Goal: Task Accomplishment & Management: Use online tool/utility

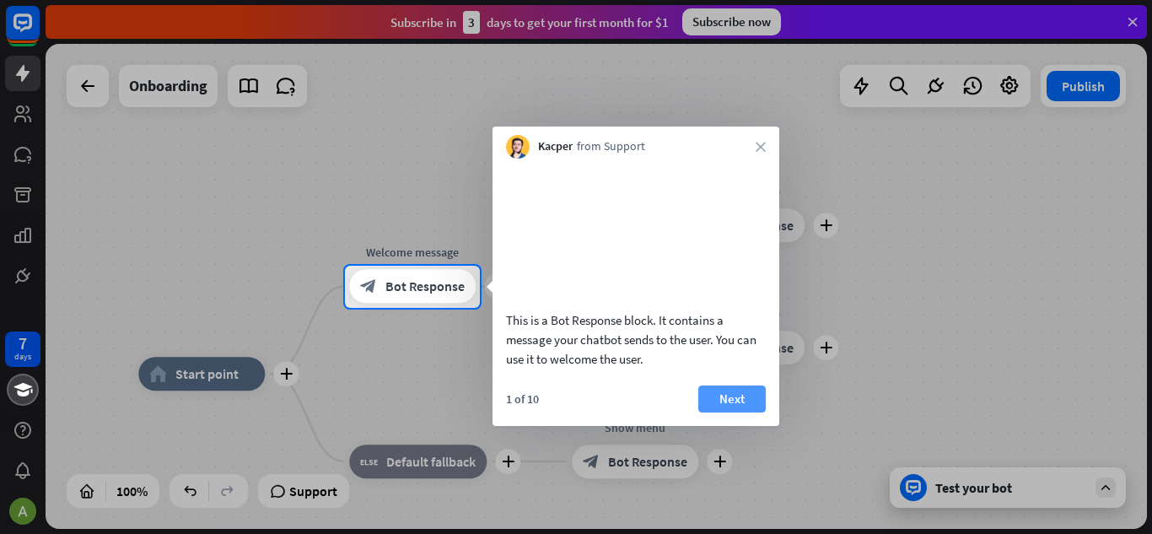
click at [738, 409] on button "Next" at bounding box center [732, 399] width 67 height 27
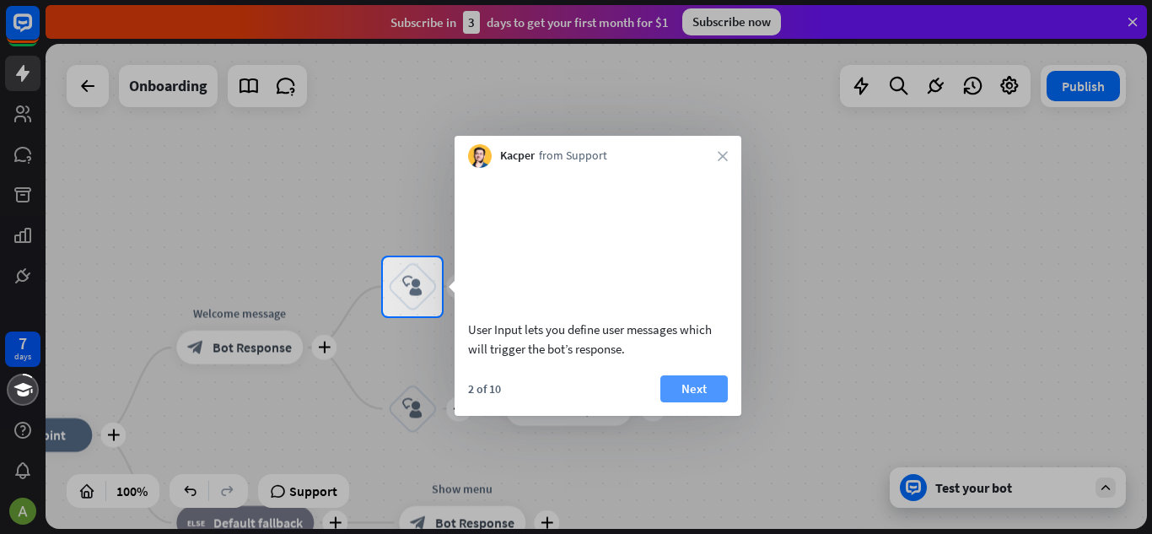
click at [701, 402] on button "Next" at bounding box center [694, 388] width 67 height 27
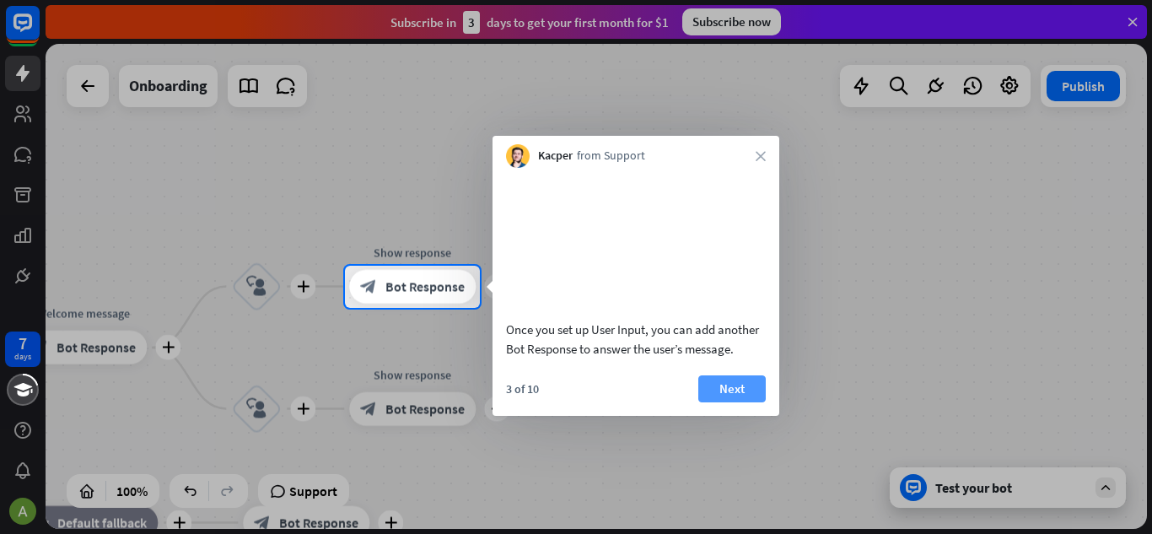
click at [736, 402] on button "Next" at bounding box center [732, 388] width 67 height 27
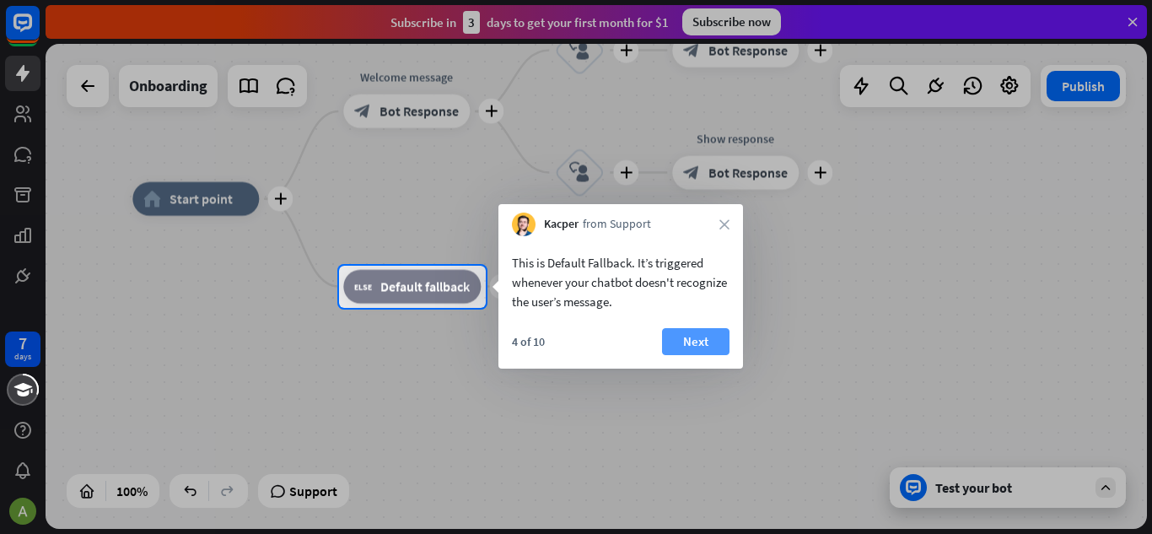
click at [687, 340] on button "Next" at bounding box center [695, 341] width 67 height 27
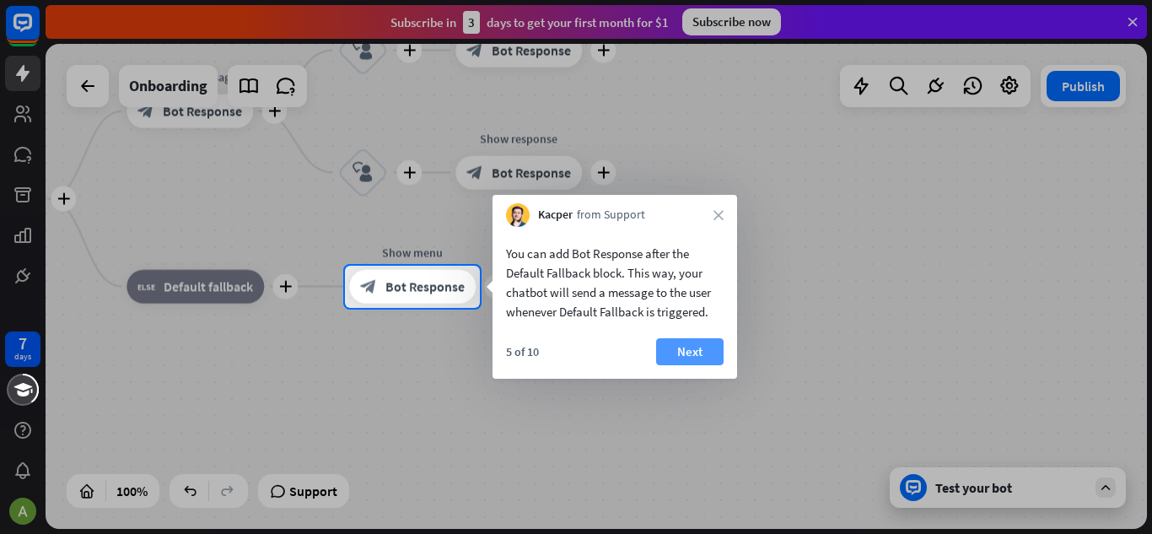
click at [703, 362] on button "Next" at bounding box center [689, 351] width 67 height 27
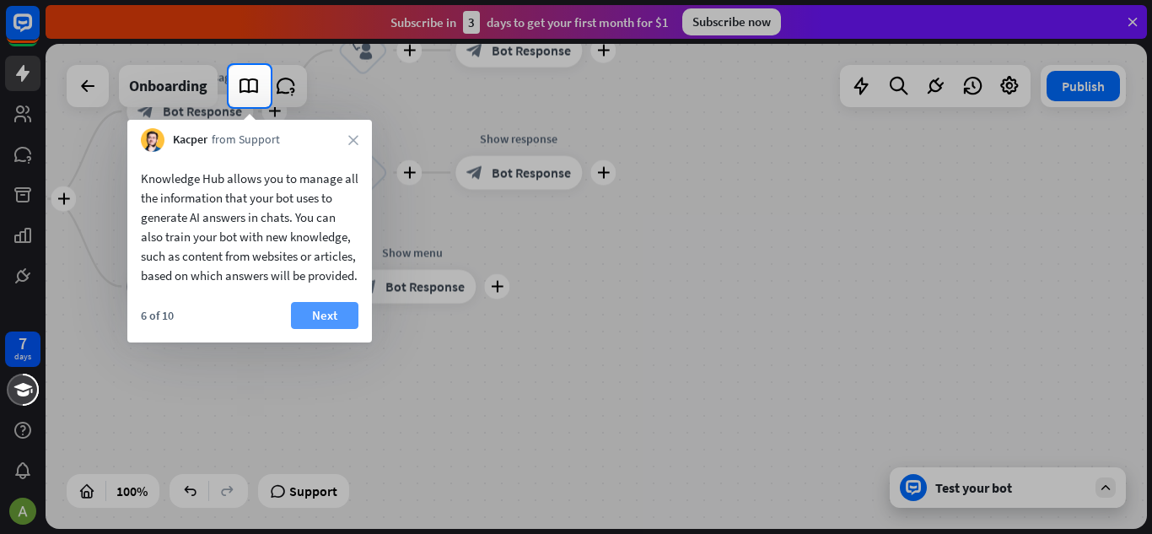
click at [324, 329] on button "Next" at bounding box center [324, 315] width 67 height 27
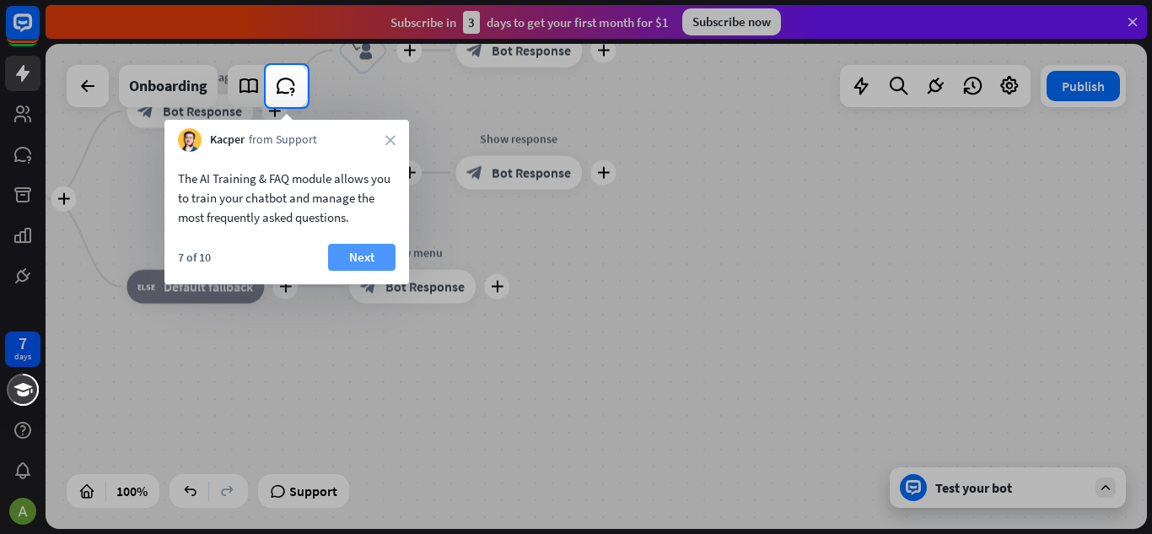
click at [368, 253] on button "Next" at bounding box center [361, 257] width 67 height 27
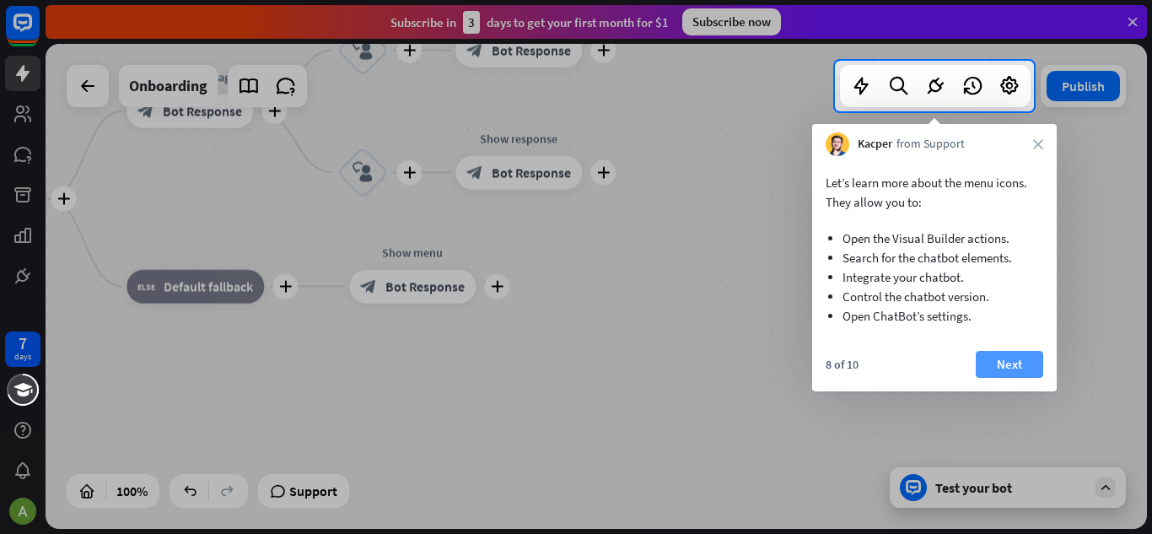
click at [1013, 359] on button "Next" at bounding box center [1009, 364] width 67 height 27
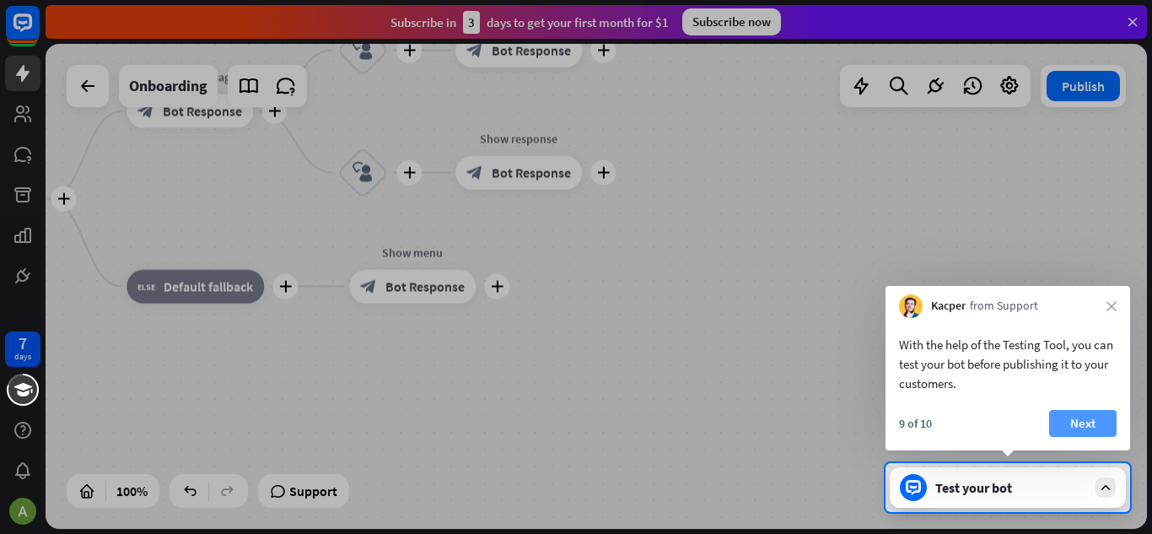
click at [1068, 416] on button "Next" at bounding box center [1082, 423] width 67 height 27
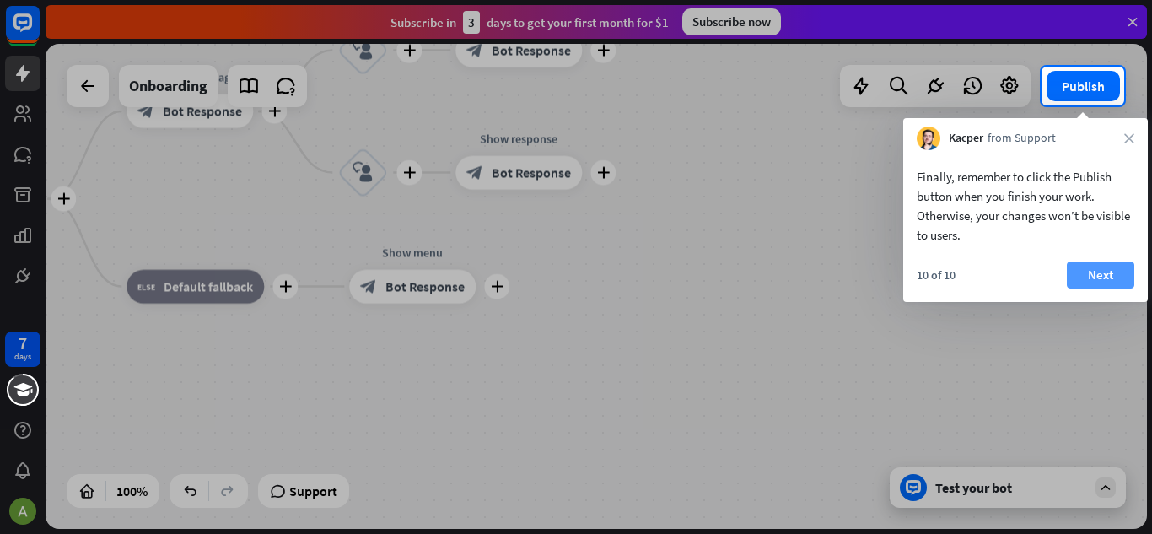
click at [1097, 279] on button "Next" at bounding box center [1100, 275] width 67 height 27
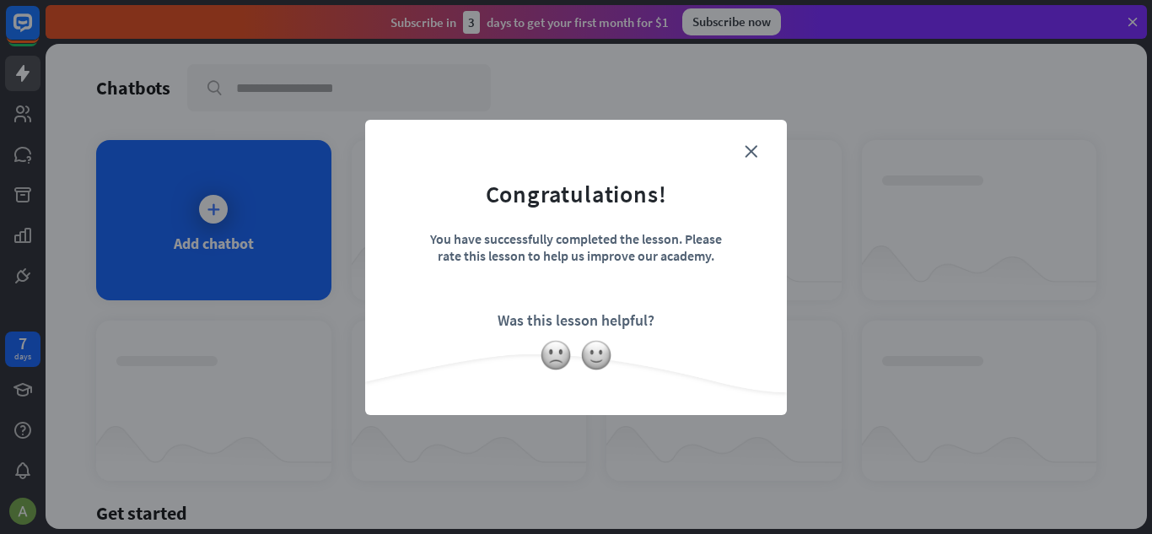
click at [746, 161] on form "Congratulations! You have successfully completed the lesson. Please rate this l…" at bounding box center [576, 242] width 380 height 202
click at [755, 151] on icon "close" at bounding box center [751, 151] width 13 height 13
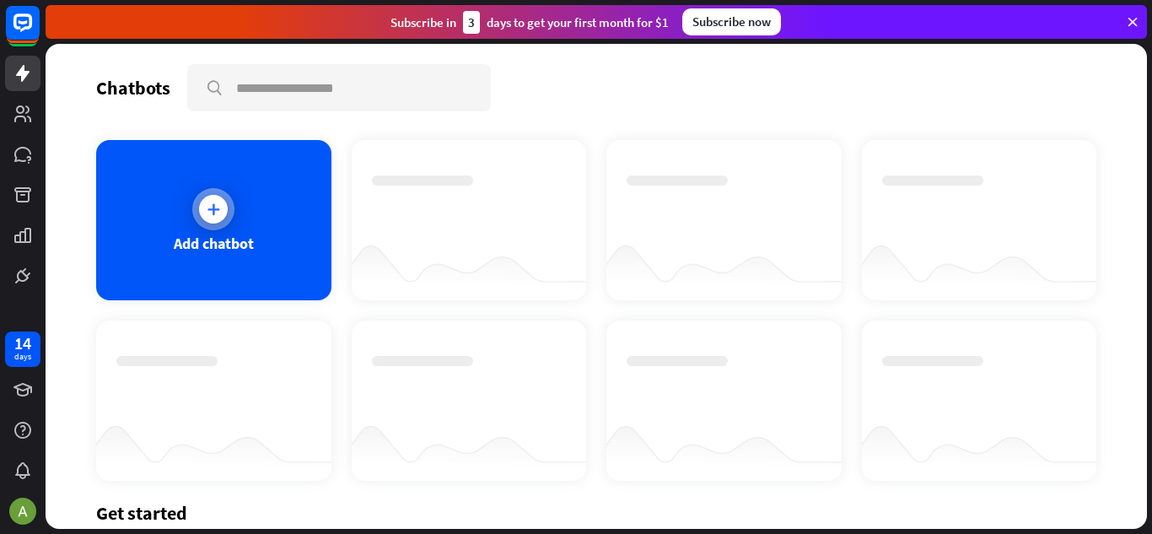
click at [233, 227] on div "Add chatbot" at bounding box center [213, 220] width 235 height 160
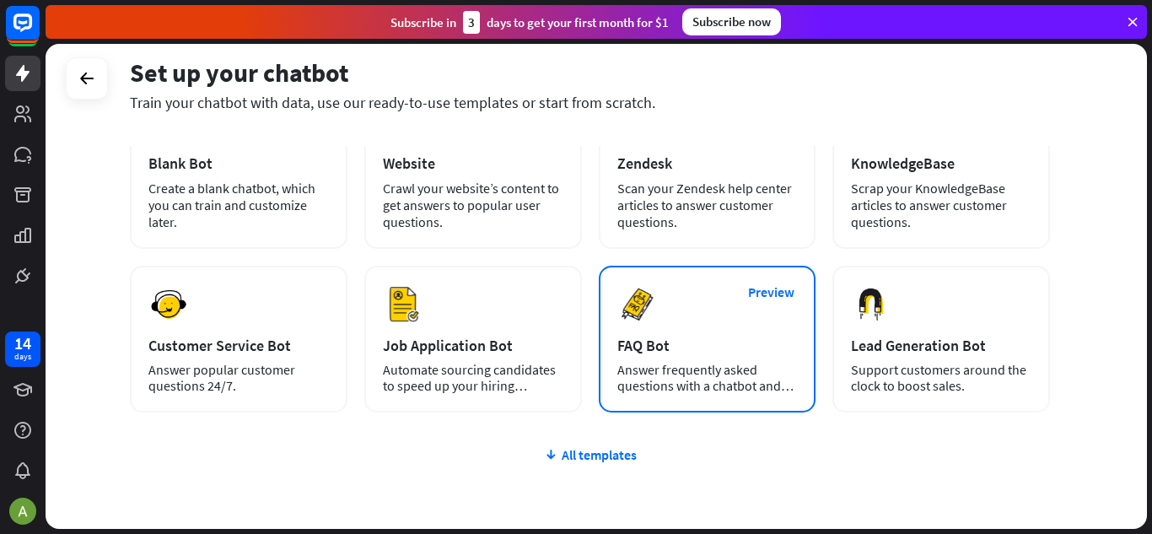
scroll to position [142, 0]
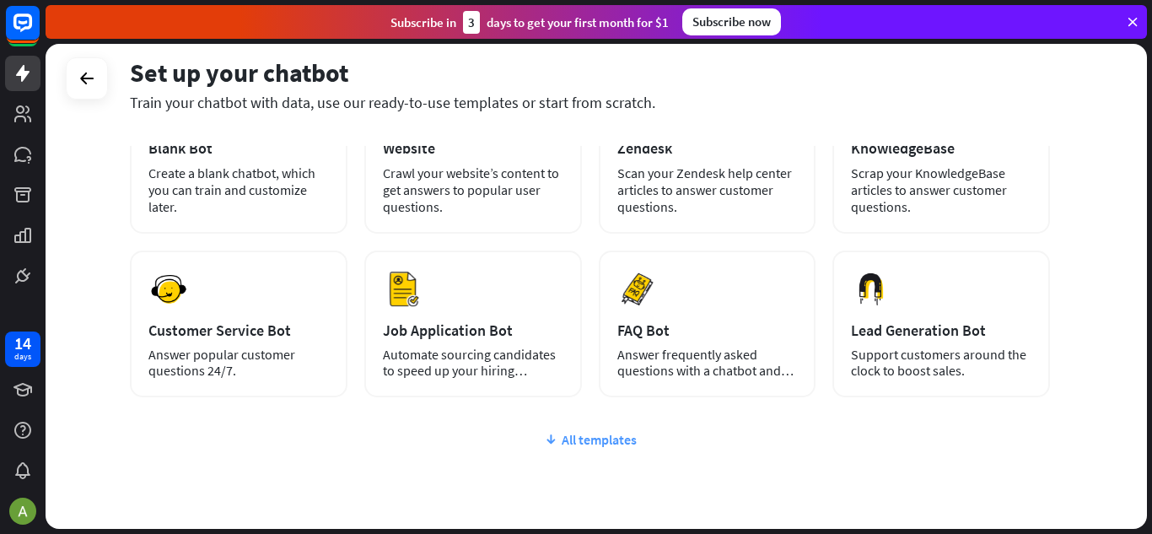
click at [620, 439] on div "All templates" at bounding box center [590, 439] width 920 height 17
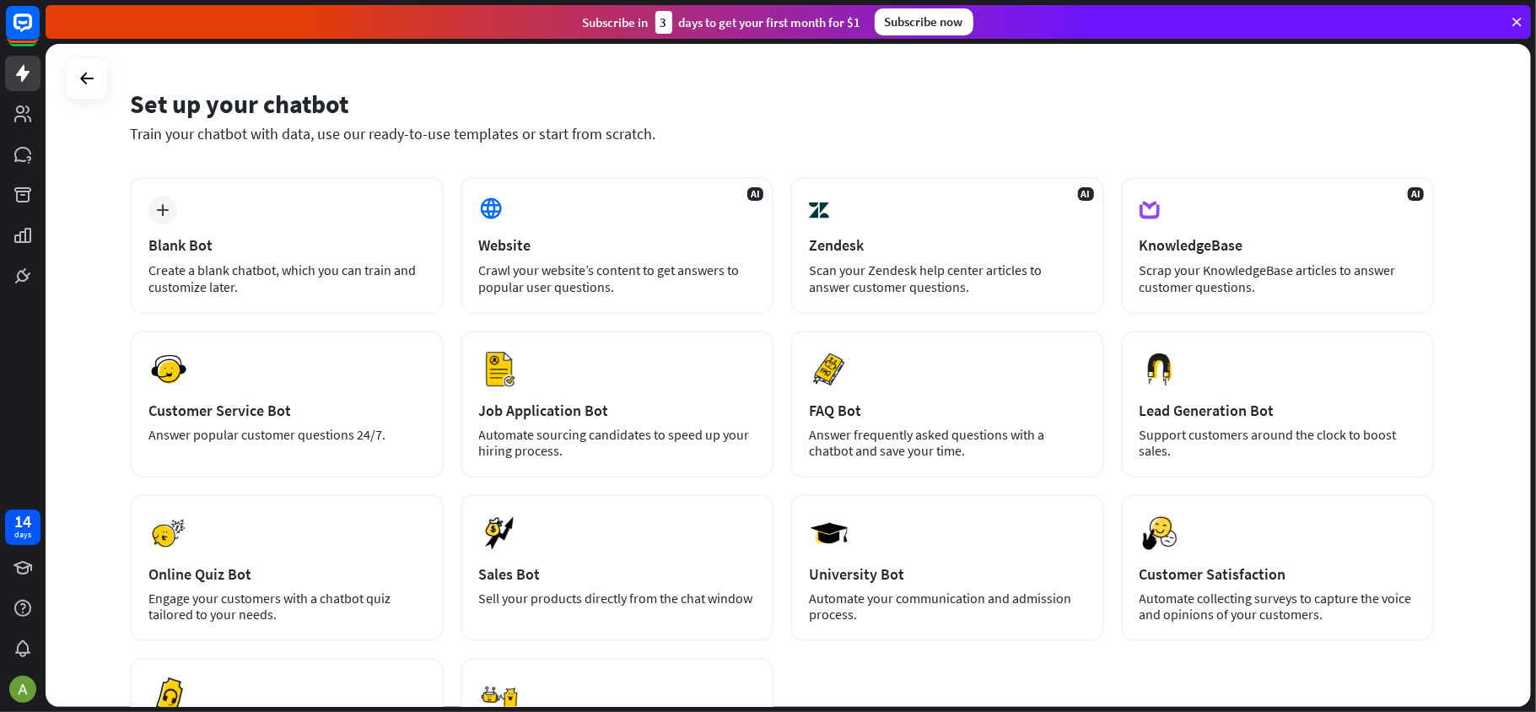
scroll to position [44, 0]
click at [750, 136] on div "Train your chatbot with data, use our ready-to-use templates or start from scra…" at bounding box center [782, 134] width 1304 height 19
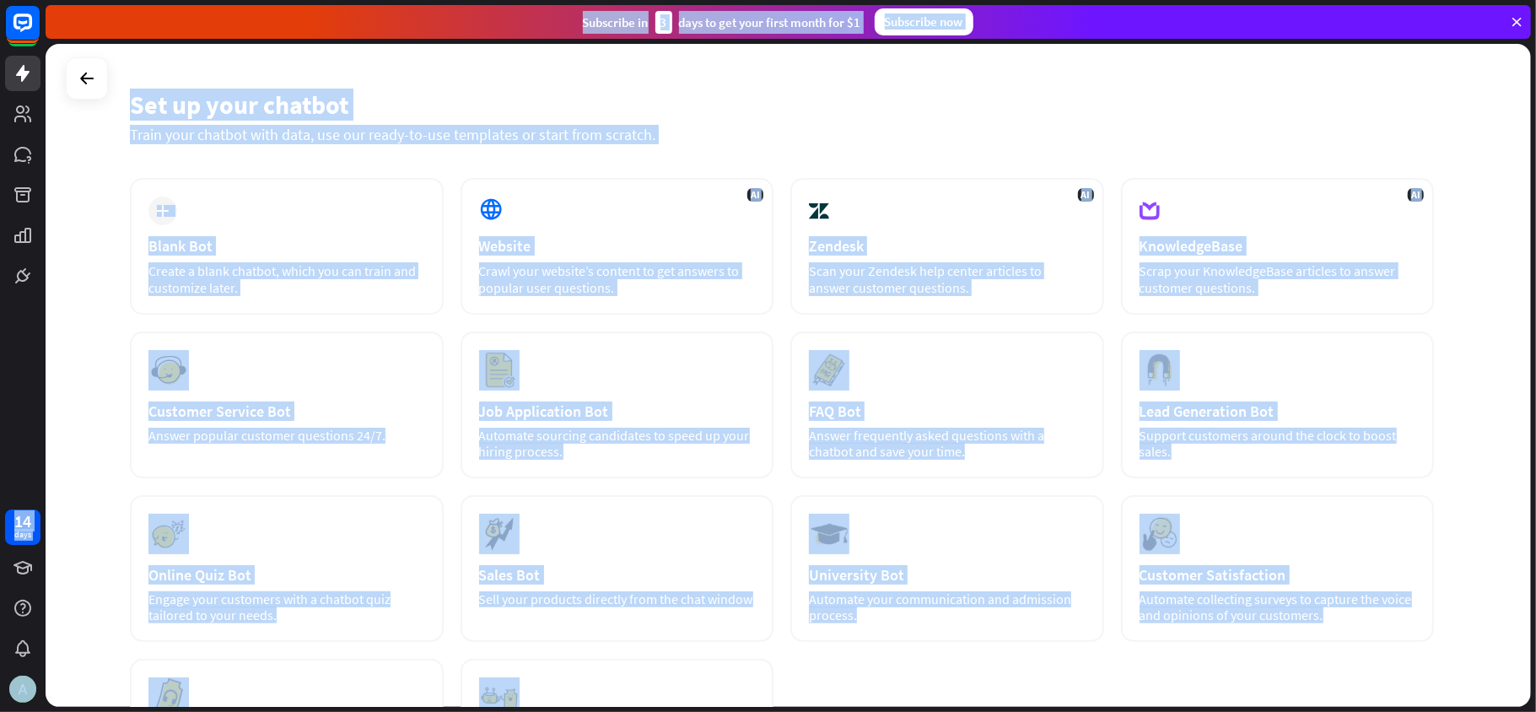
copy div "14 days close Product Help First steps Get started with ChatBot Help Center Fol…"
click at [756, 100] on div "Set up your chatbot" at bounding box center [782, 105] width 1304 height 32
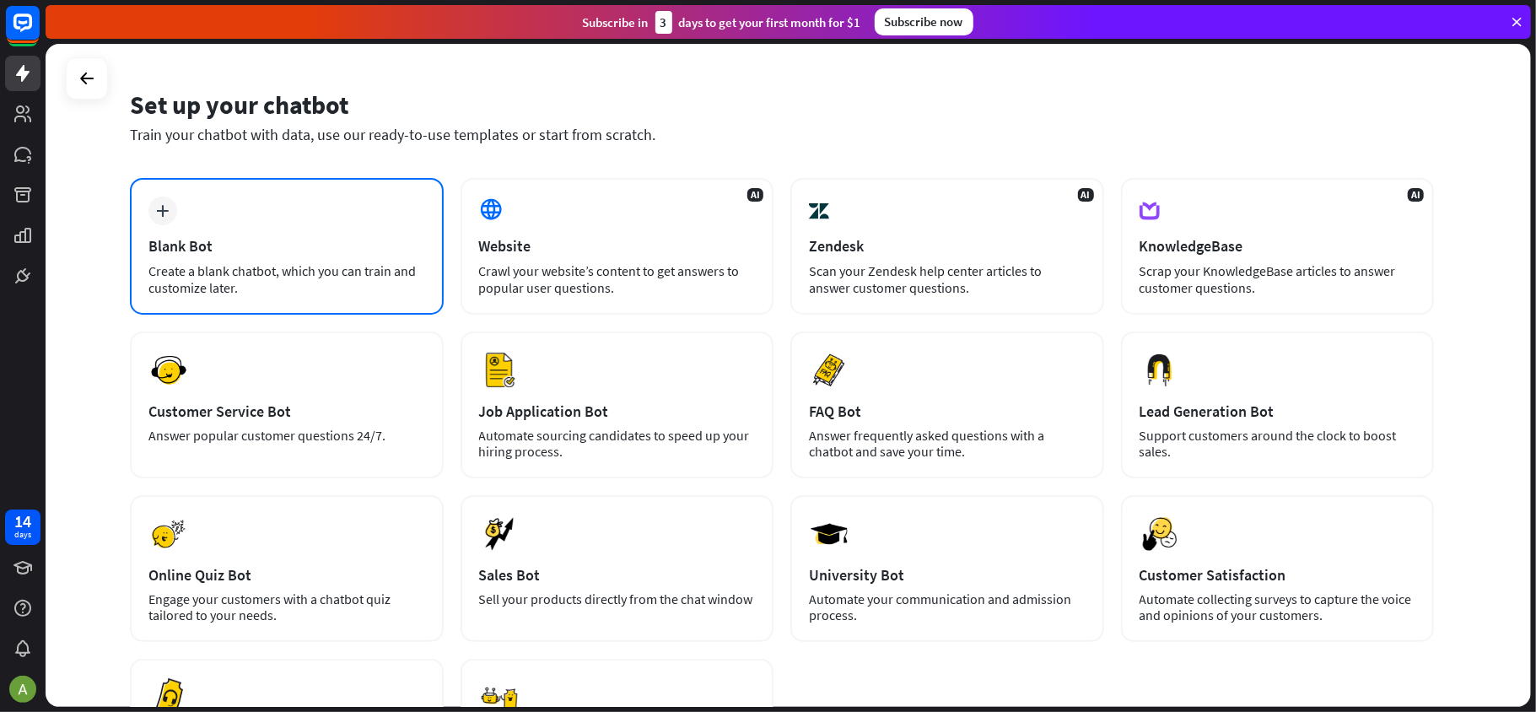
click at [270, 240] on div "Blank Bot" at bounding box center [286, 245] width 277 height 19
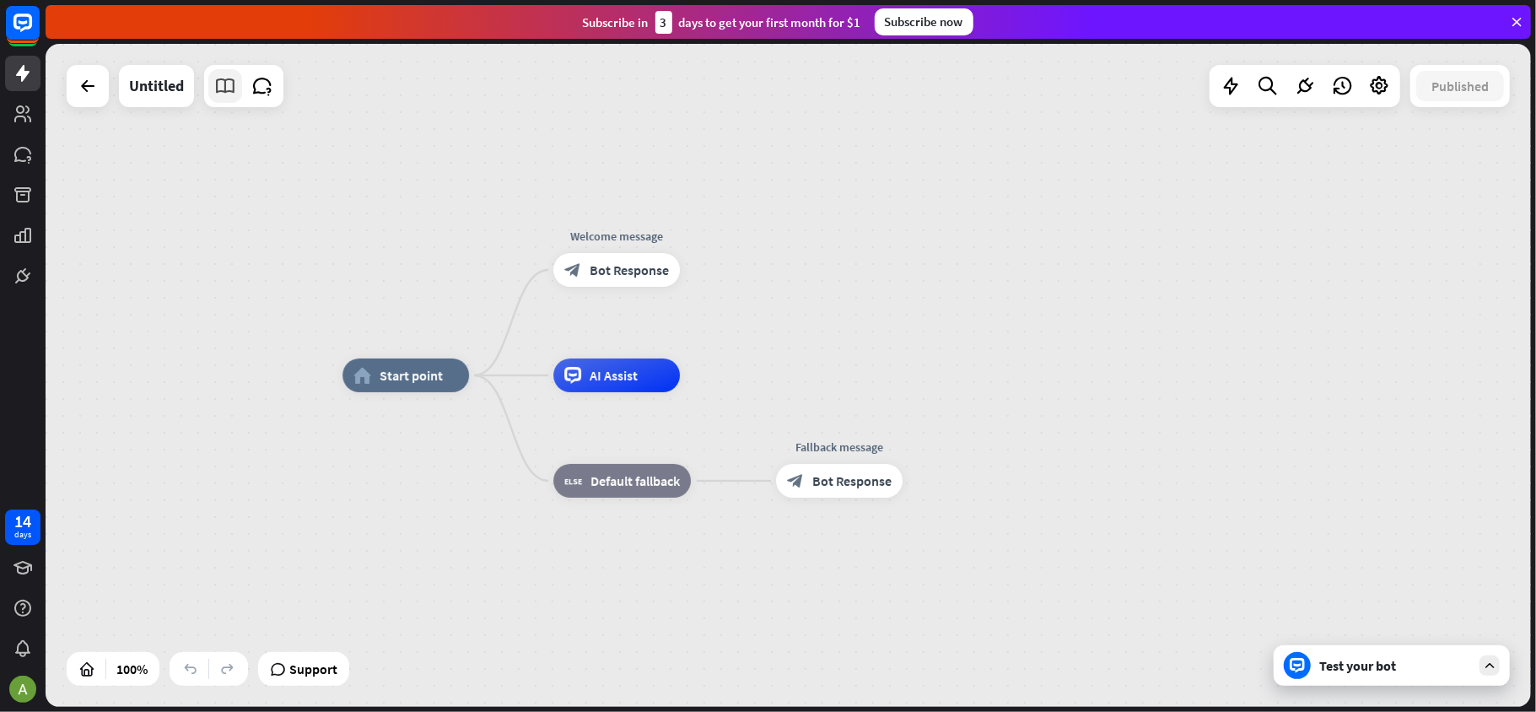
click at [226, 92] on icon at bounding box center [225, 86] width 22 height 22
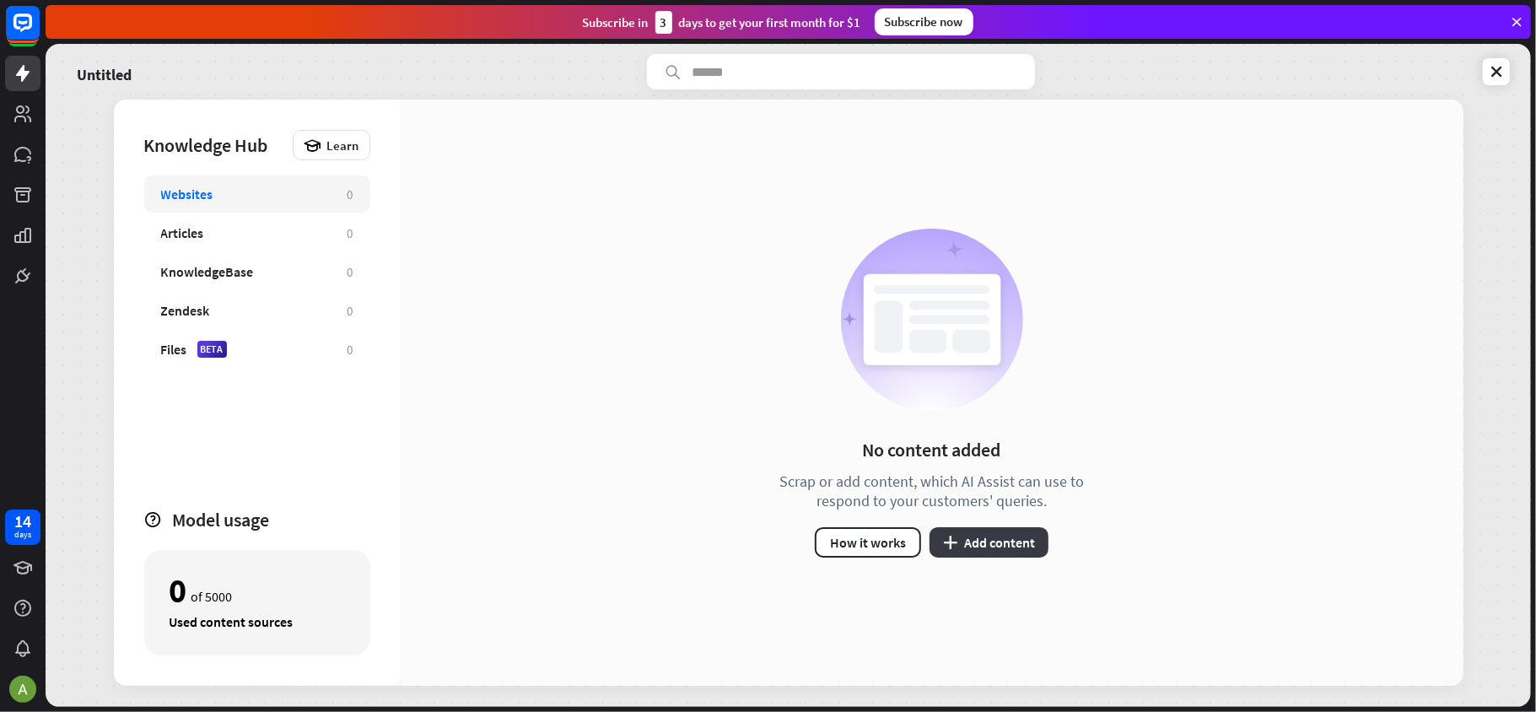
click at [1011, 533] on button "plus Add content" at bounding box center [989, 542] width 119 height 30
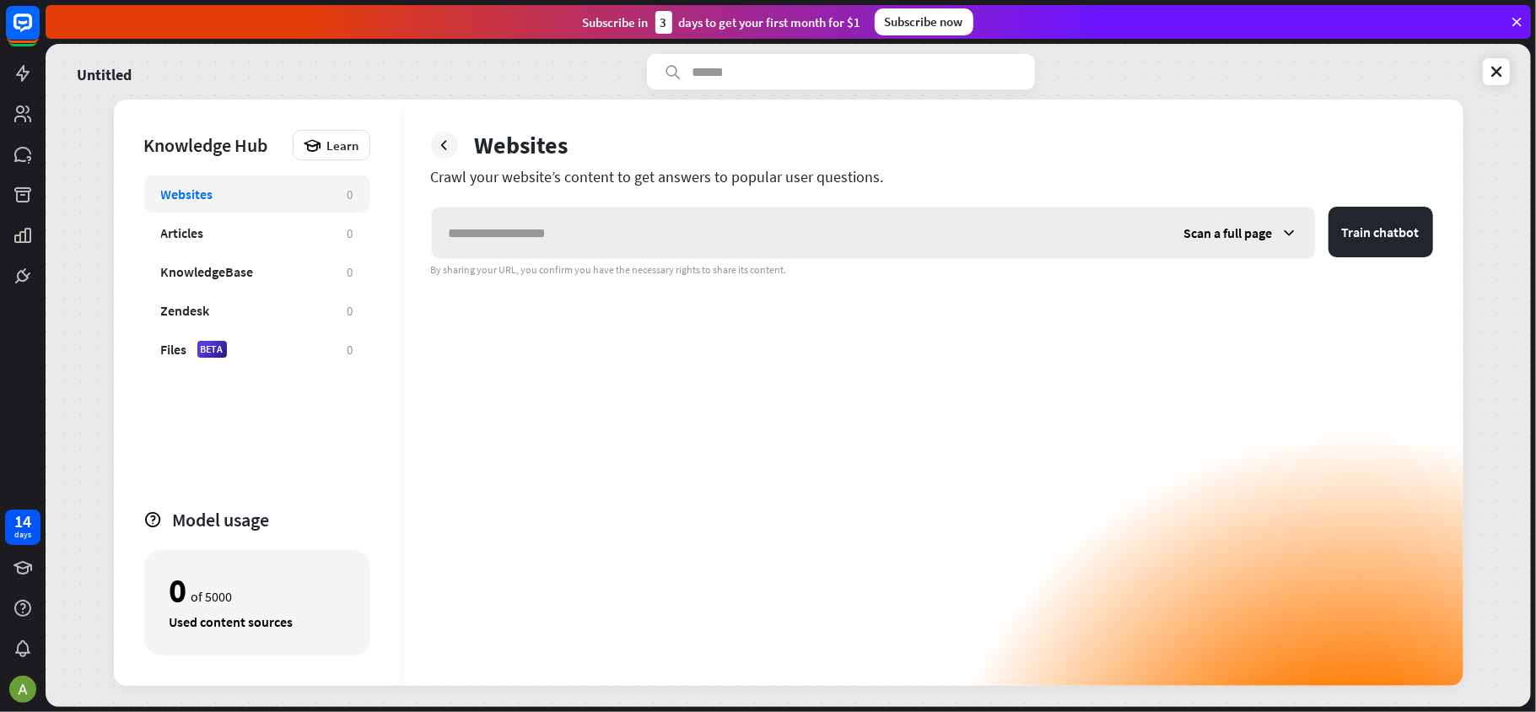
click at [1152, 226] on icon at bounding box center [1289, 232] width 17 height 17
